Goal: Information Seeking & Learning: Find specific fact

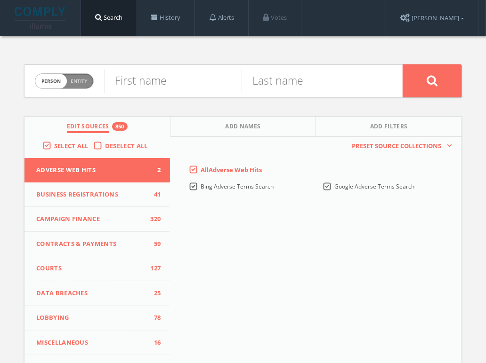
click at [86, 82] on span "Entity" at bounding box center [79, 81] width 16 height 7
checkbox input "true"
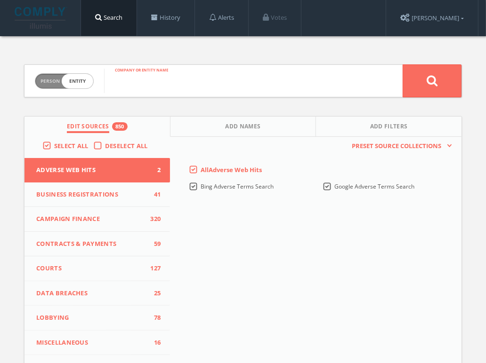
click at [184, 77] on input "text" at bounding box center [253, 81] width 298 height 24
type input "night fox entertainment"
click at [402, 64] on button at bounding box center [431, 80] width 59 height 33
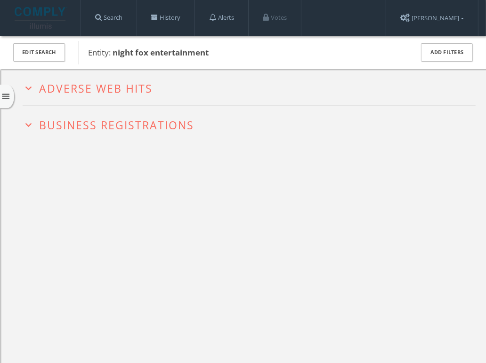
click at [71, 100] on h2 "expand_more Adverse Web Hits" at bounding box center [249, 87] width 453 height 36
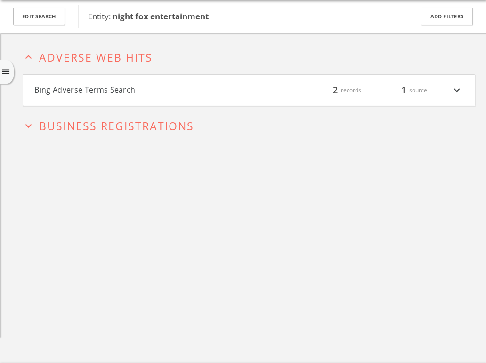
click at [71, 100] on h4 "Bing Adverse Terms Search filter_list 2 records 1 source expand_more" at bounding box center [249, 90] width 452 height 31
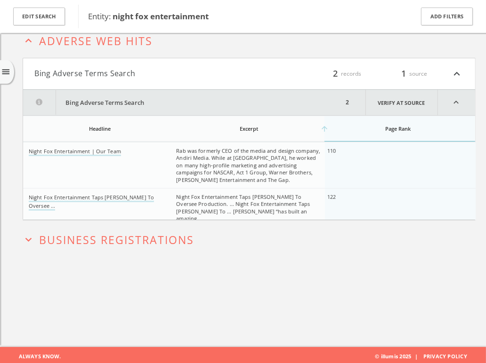
scroll to position [55, 0]
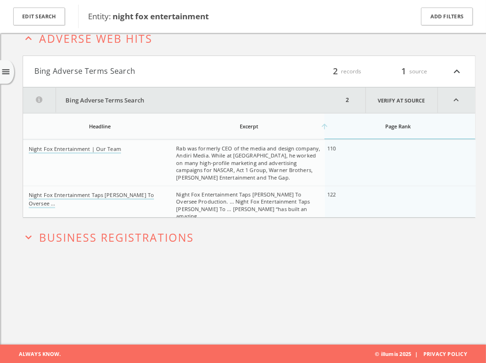
click at [132, 235] on span "Business Registrations" at bounding box center [117, 237] width 155 height 15
